Goal: Information Seeking & Learning: Learn about a topic

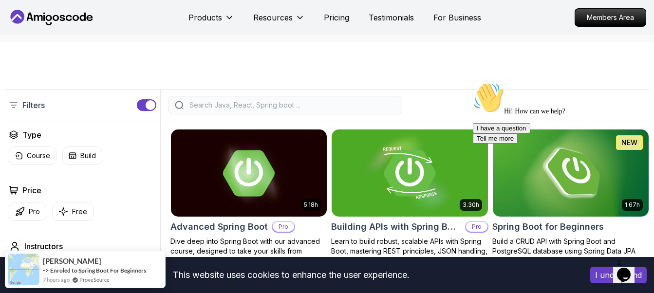
scroll to position [195, 0]
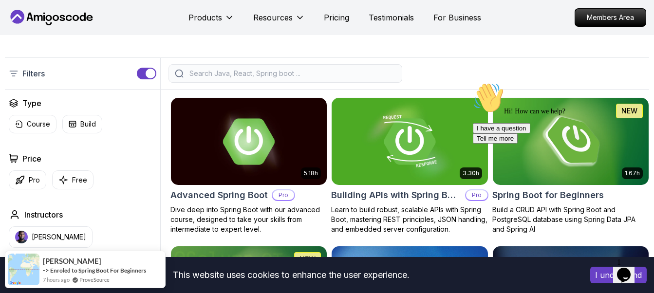
click at [473, 82] on icon "Chat attention grabber" at bounding box center [473, 82] width 0 height 0
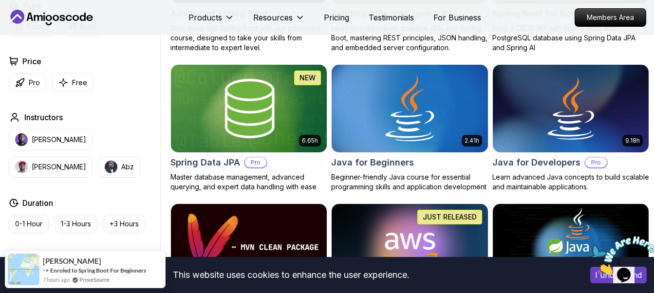
scroll to position [438, 0]
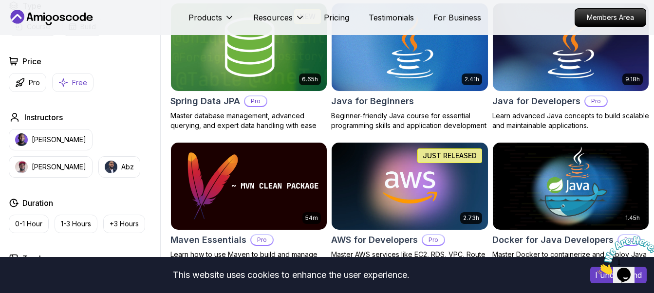
click at [85, 85] on p "Free" at bounding box center [79, 83] width 15 height 10
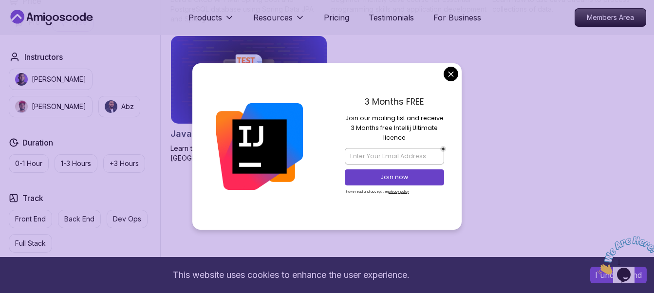
scroll to position [390, 0]
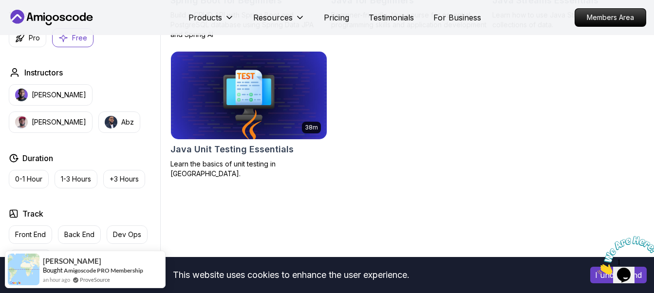
click at [451, 71] on body "This website uses cookies to enhance the user experience. I understand Products…" at bounding box center [327, 227] width 654 height 1235
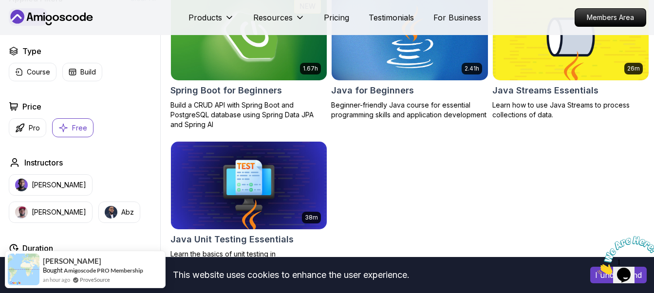
scroll to position [341, 0]
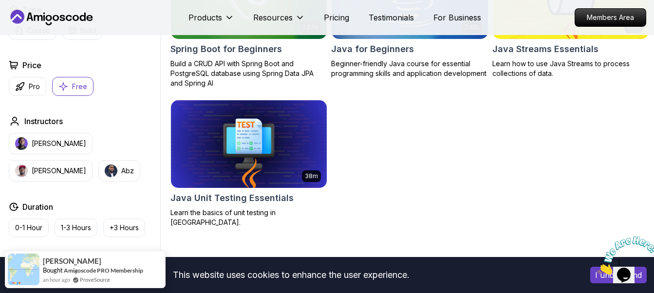
click at [102, 85] on div "Pro Free" at bounding box center [83, 86] width 148 height 19
click at [77, 85] on p "Free" at bounding box center [79, 87] width 15 height 10
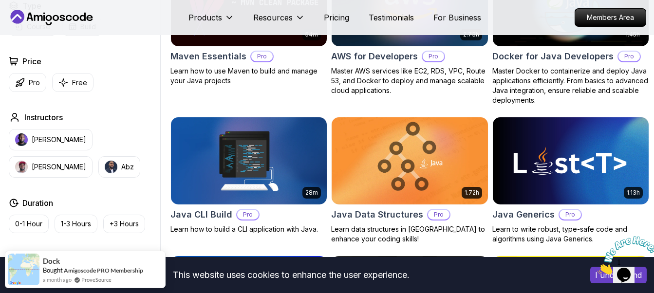
scroll to position [633, 0]
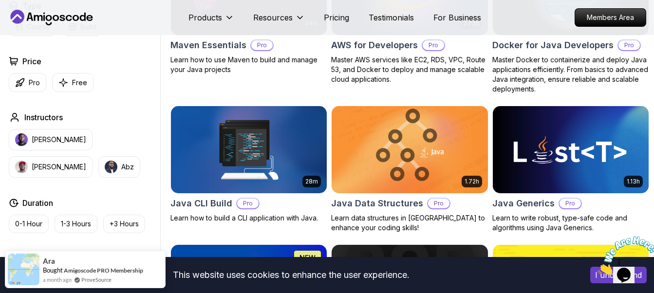
click at [398, 153] on img at bounding box center [410, 150] width 164 height 92
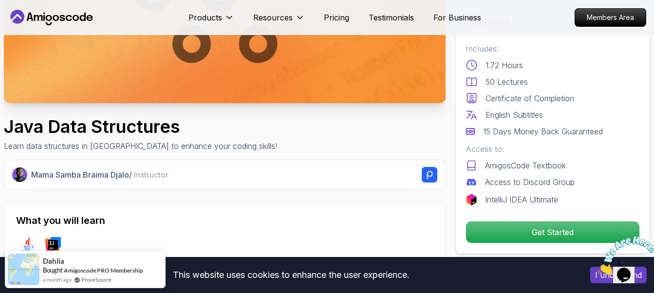
scroll to position [195, 0]
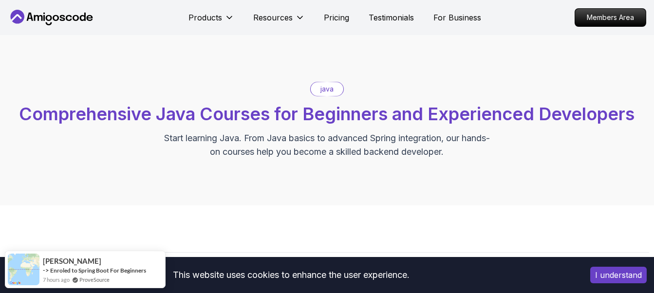
click at [610, 276] on button "I understand" at bounding box center [618, 275] width 56 height 17
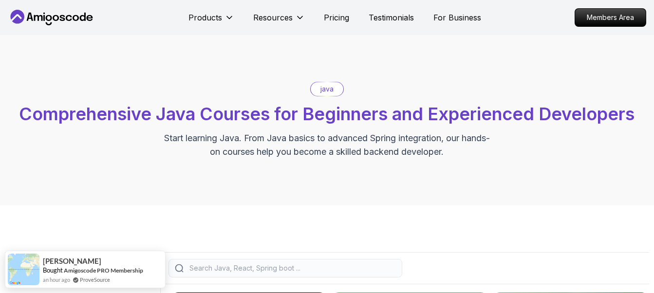
click at [323, 95] on div "java" at bounding box center [327, 89] width 33 height 14
click at [274, 132] on p "Start learning Java. From Java basics to advanced Spring integration, our hands…" at bounding box center [327, 144] width 327 height 27
